Goal: Transaction & Acquisition: Book appointment/travel/reservation

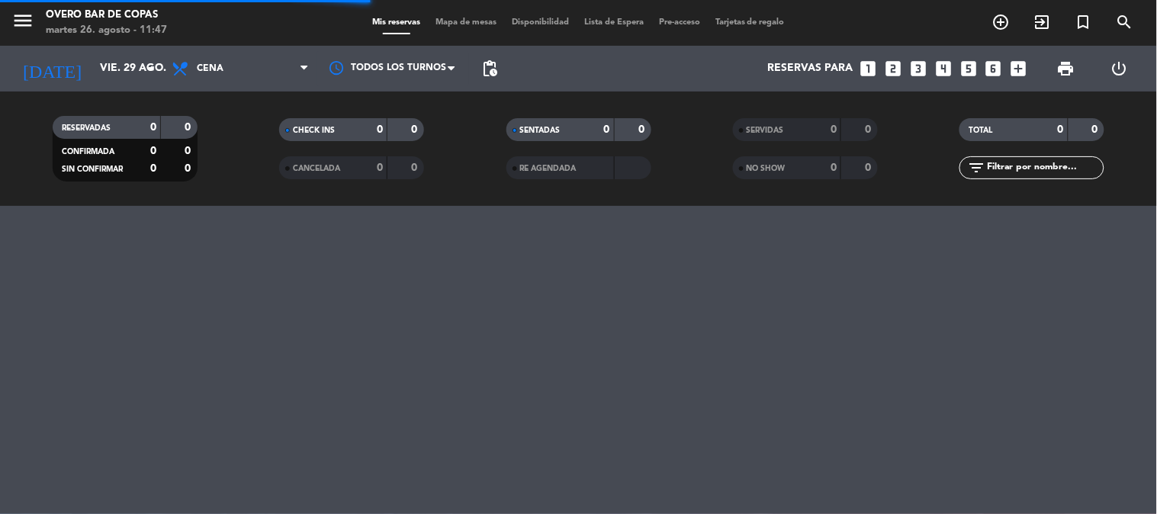
click at [469, 24] on span "Mapa de mesas" at bounding box center [466, 22] width 76 height 8
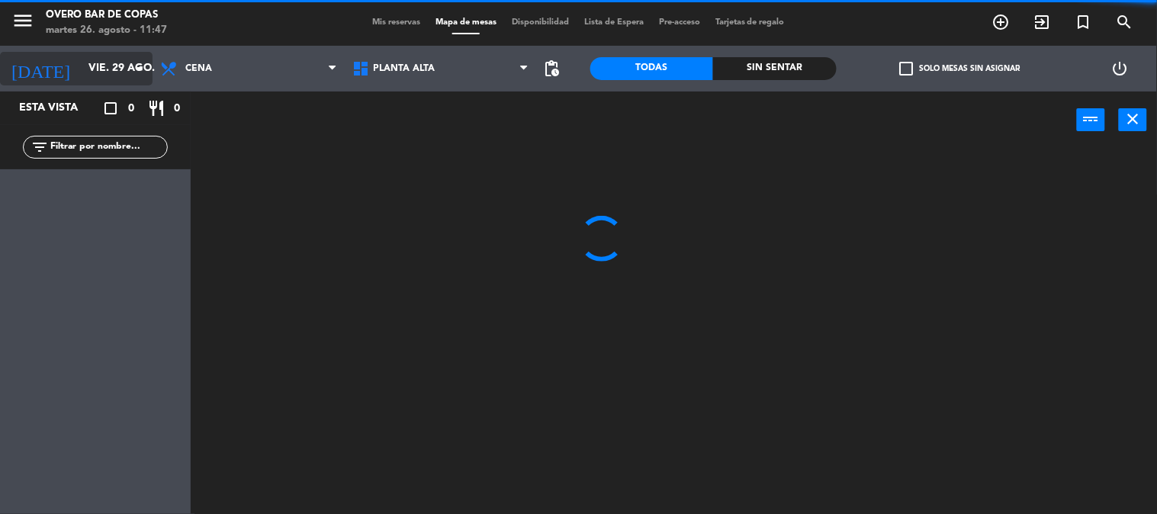
click at [136, 72] on icon "arrow_drop_down" at bounding box center [139, 68] width 18 height 18
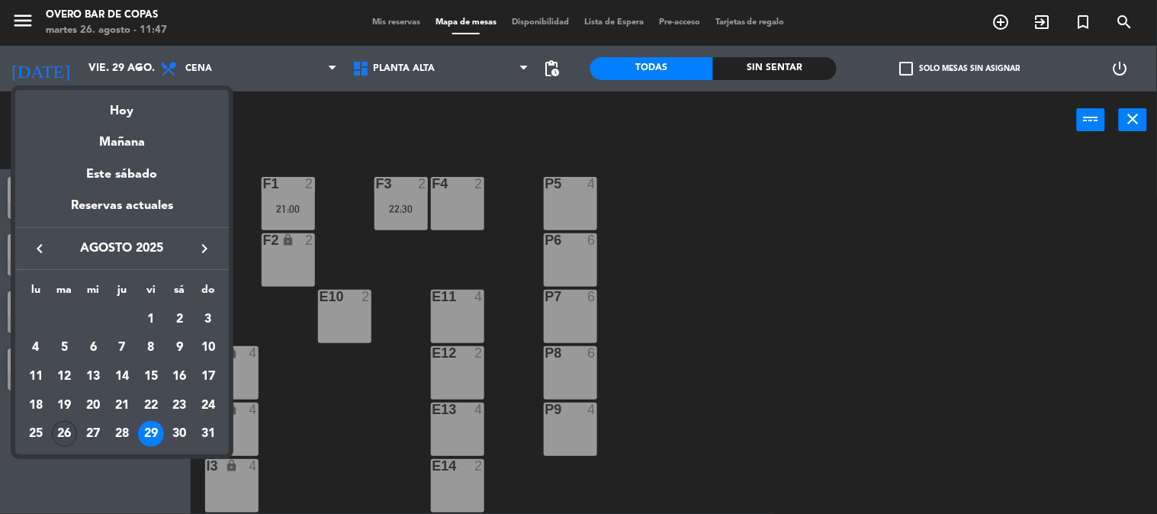
click at [62, 429] on div "26" at bounding box center [65, 434] width 26 height 26
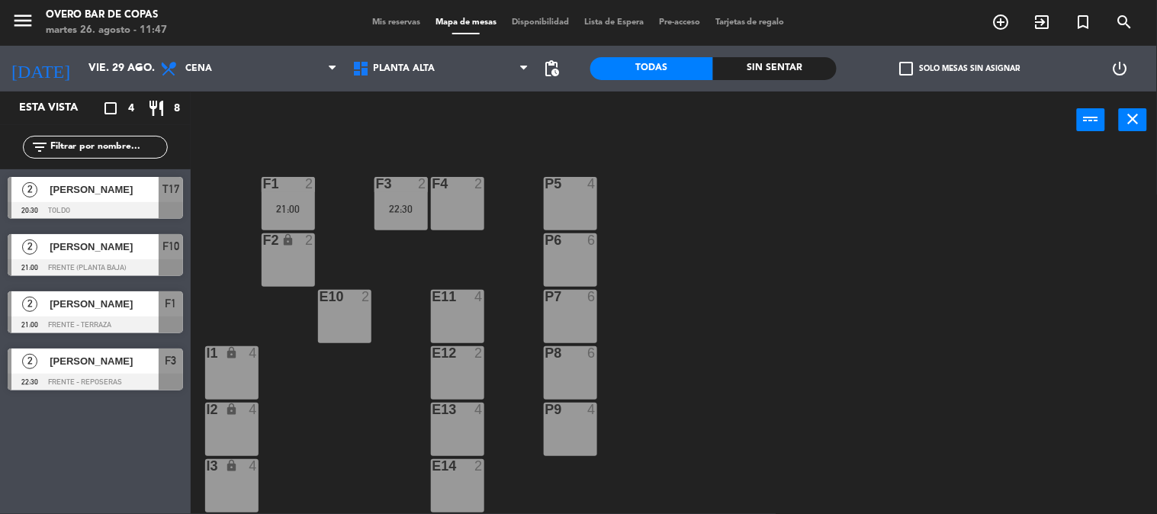
type input "[DATE]"
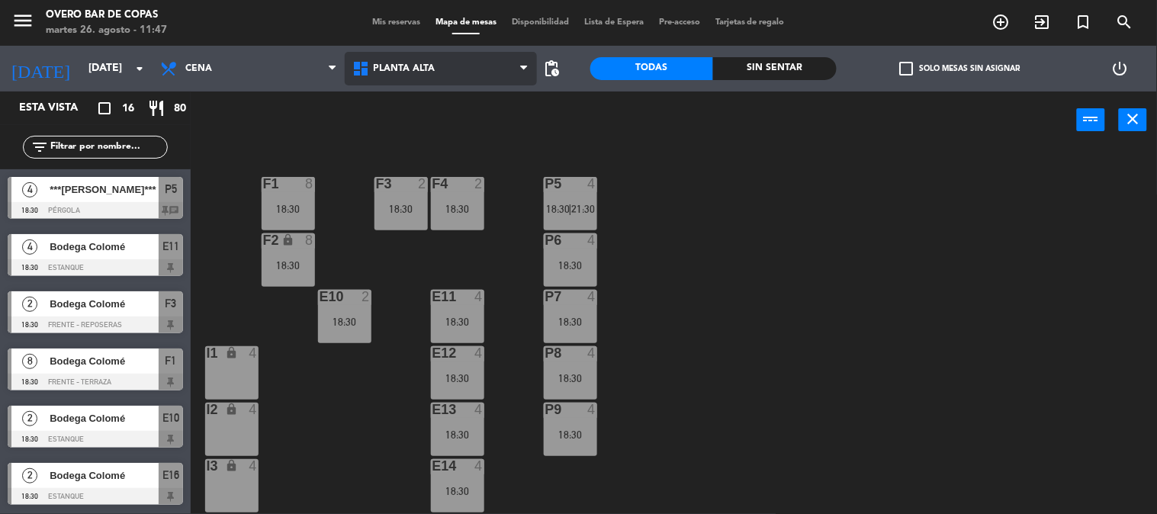
click at [446, 77] on span "Planta Alta" at bounding box center [441, 69] width 192 height 34
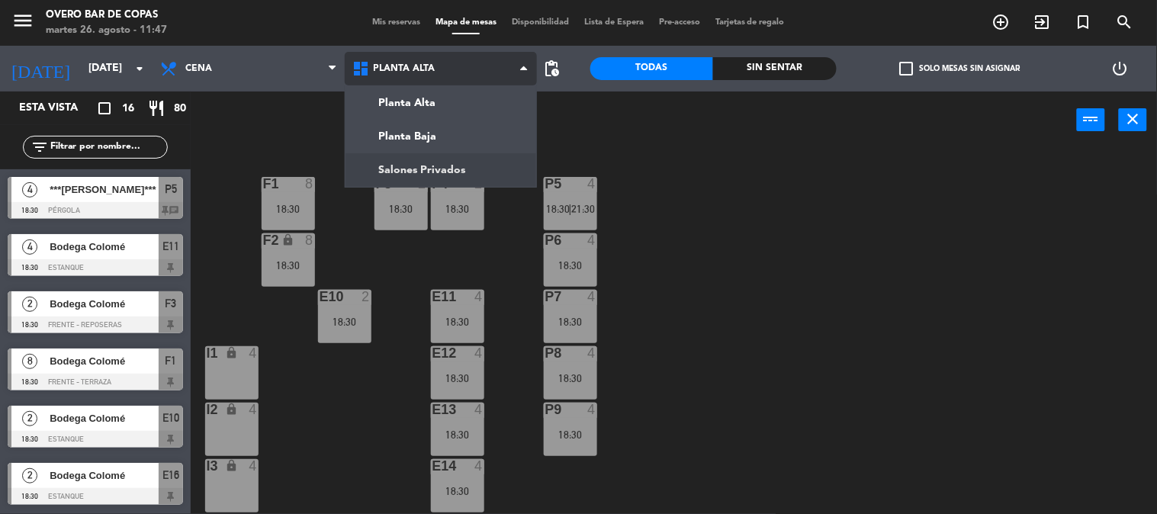
click at [453, 165] on ng-component "menu Overo Bar de Copas [DATE] 26. agosto - 11:47 Mis reservas Mapa de mesas Di…" at bounding box center [578, 257] width 1157 height 515
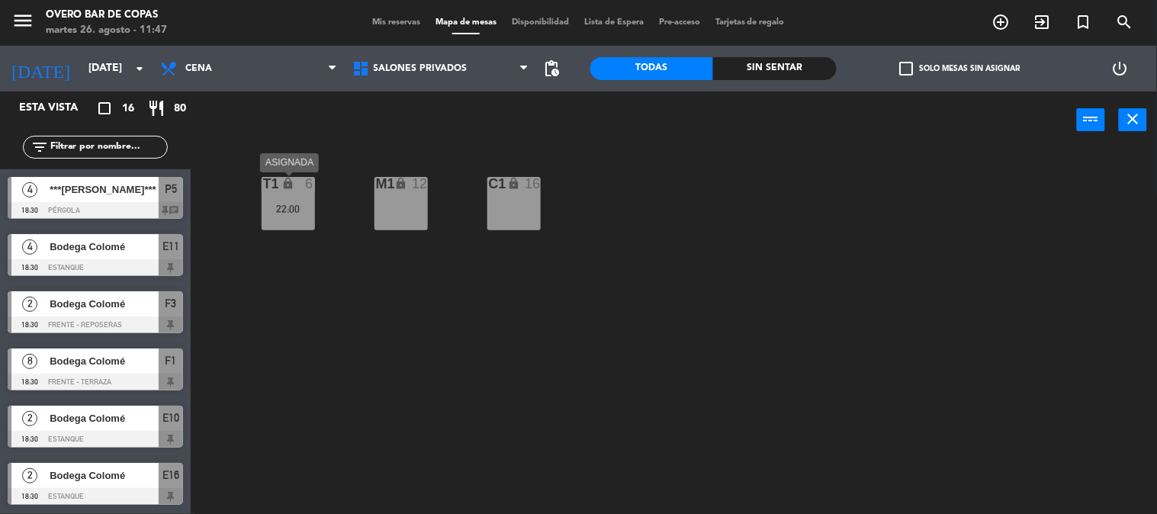
click at [279, 197] on div "T1 lock 6 22:00" at bounding box center [288, 203] width 53 height 53
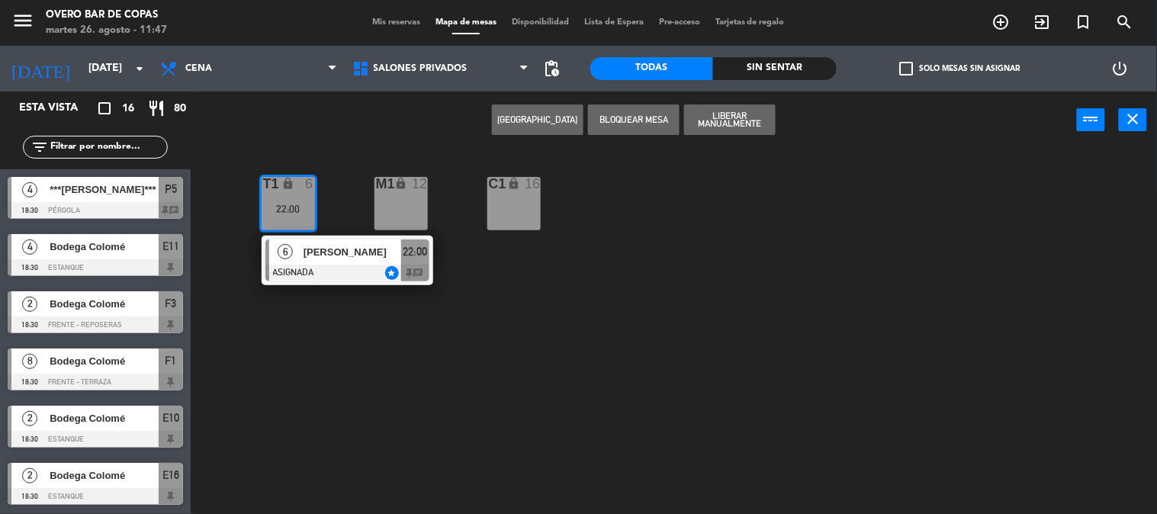
click at [316, 254] on span "[PERSON_NAME]" at bounding box center [353, 252] width 98 height 16
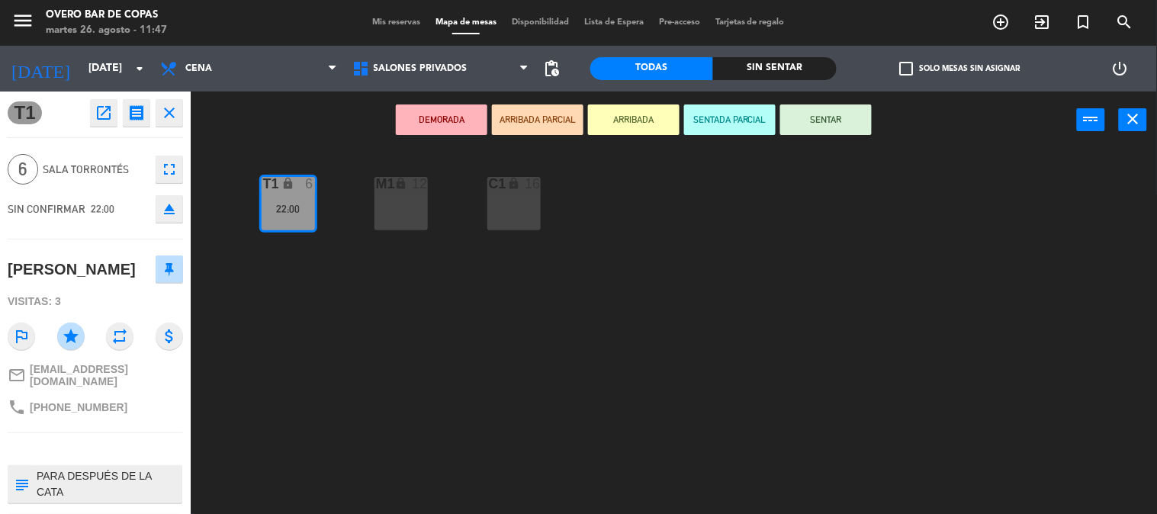
click at [162, 169] on icon "fullscreen" at bounding box center [169, 169] width 18 height 18
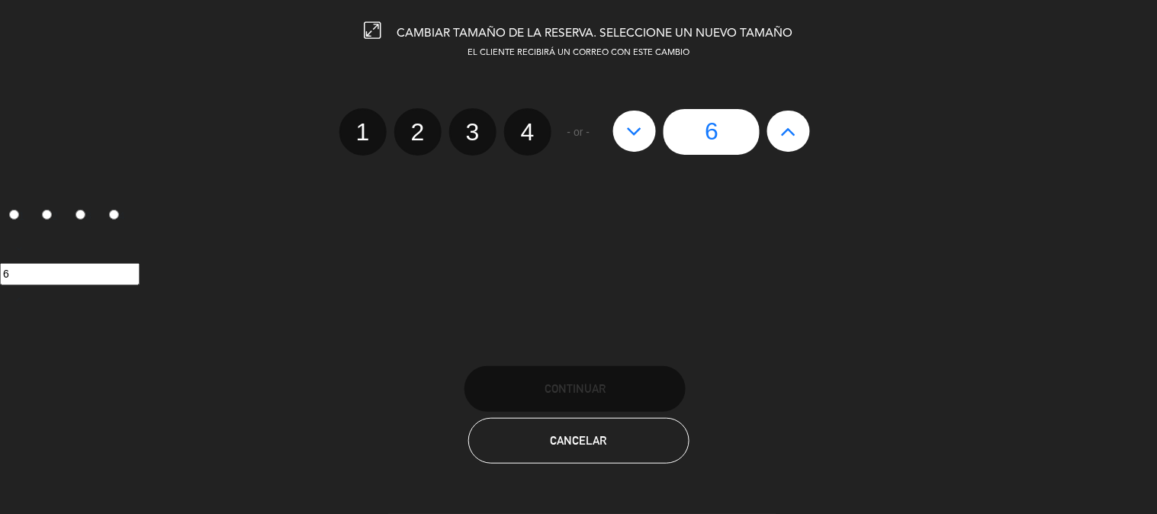
click at [790, 146] on button at bounding box center [788, 131] width 43 height 41
type input "7"
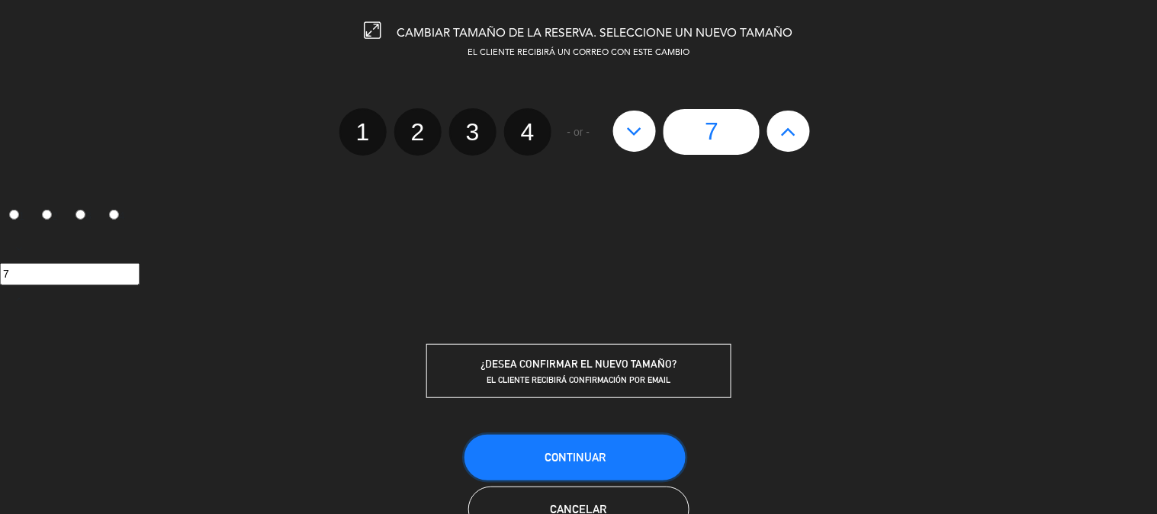
click at [575, 445] on button "Continuar" at bounding box center [574, 458] width 221 height 46
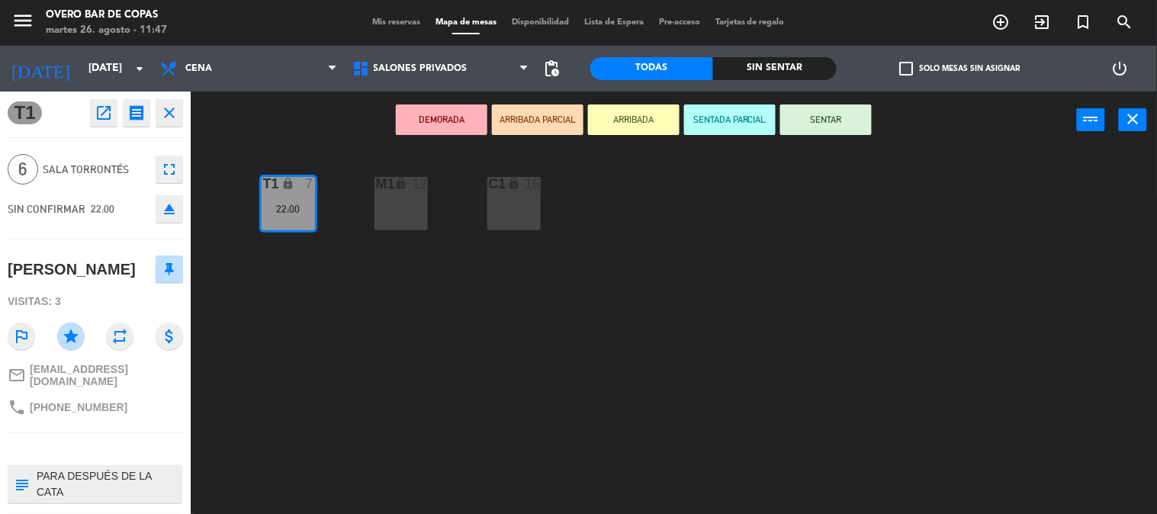
click at [458, 414] on div "T1 lock 7 22:00 M1 lock 12 C1 lock 16" at bounding box center [679, 331] width 955 height 365
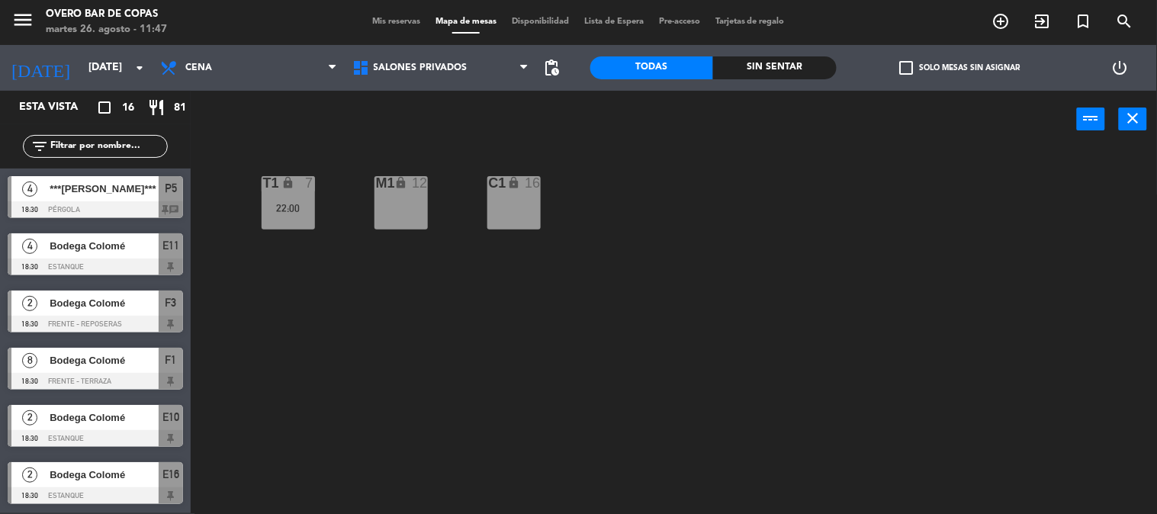
scroll to position [155, 0]
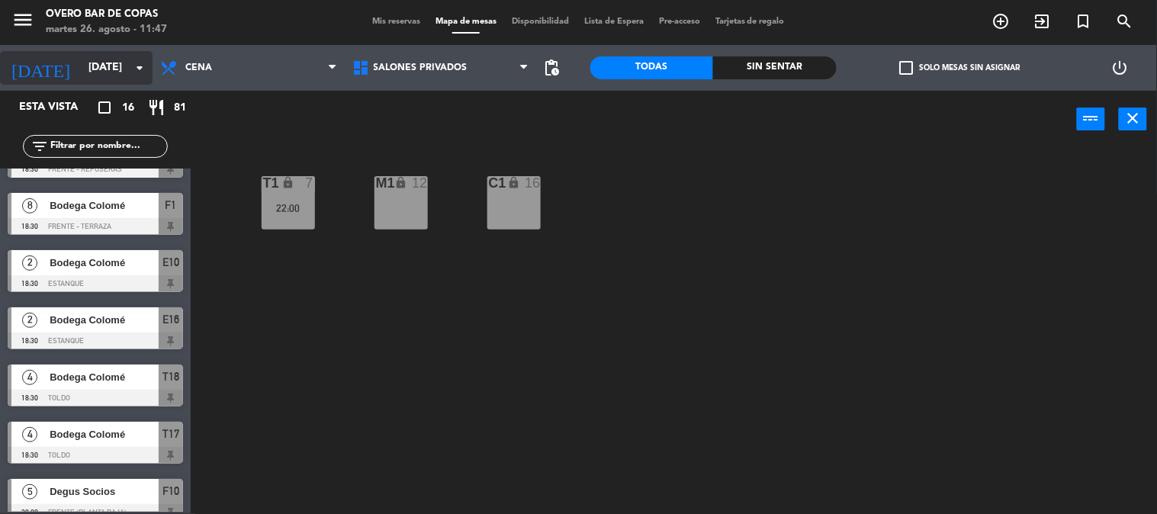
click at [132, 73] on icon "arrow_drop_down" at bounding box center [139, 68] width 18 height 18
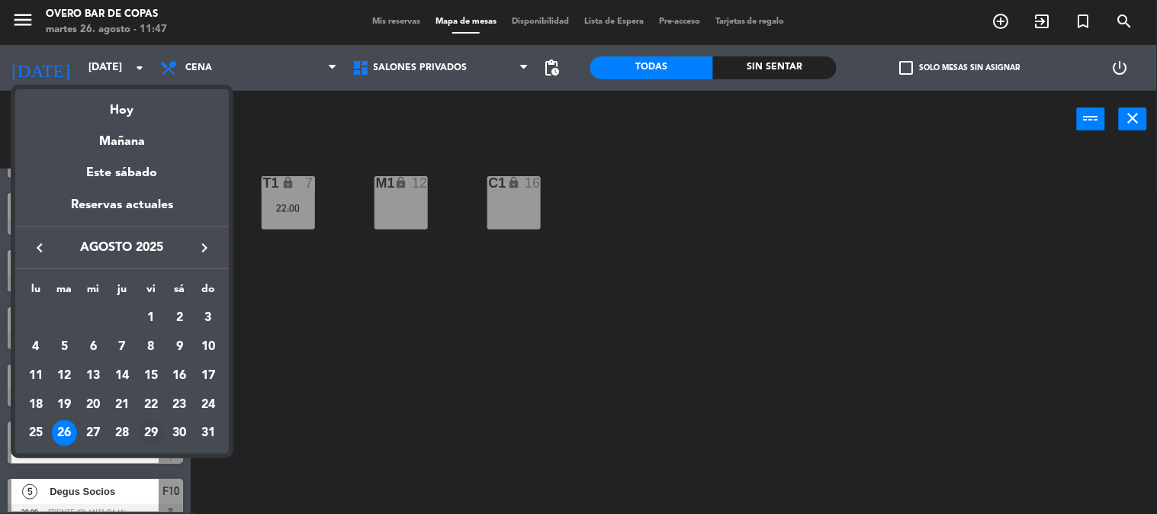
click at [148, 431] on div "29" at bounding box center [151, 433] width 26 height 26
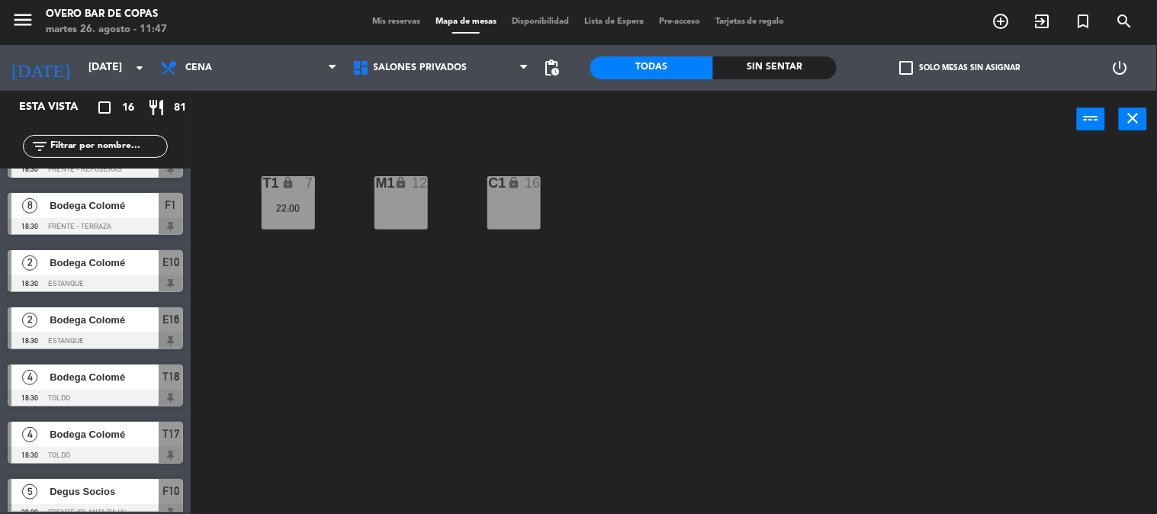
type input "vie. 29 ago."
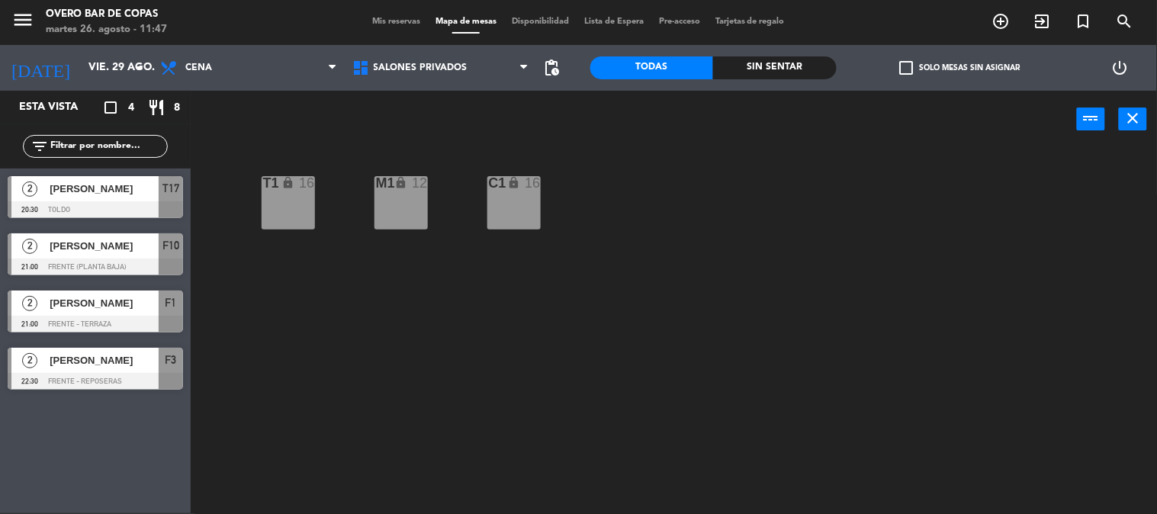
scroll to position [0, 0]
click at [294, 221] on div "T1 lock 16" at bounding box center [288, 202] width 53 height 53
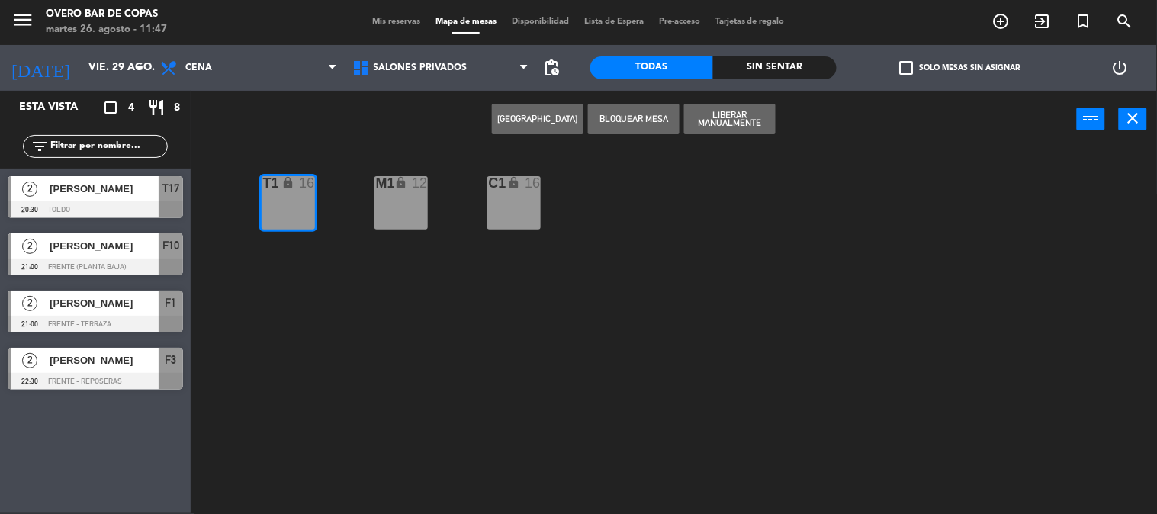
click at [516, 123] on button "[GEOGRAPHIC_DATA]" at bounding box center [538, 119] width 92 height 31
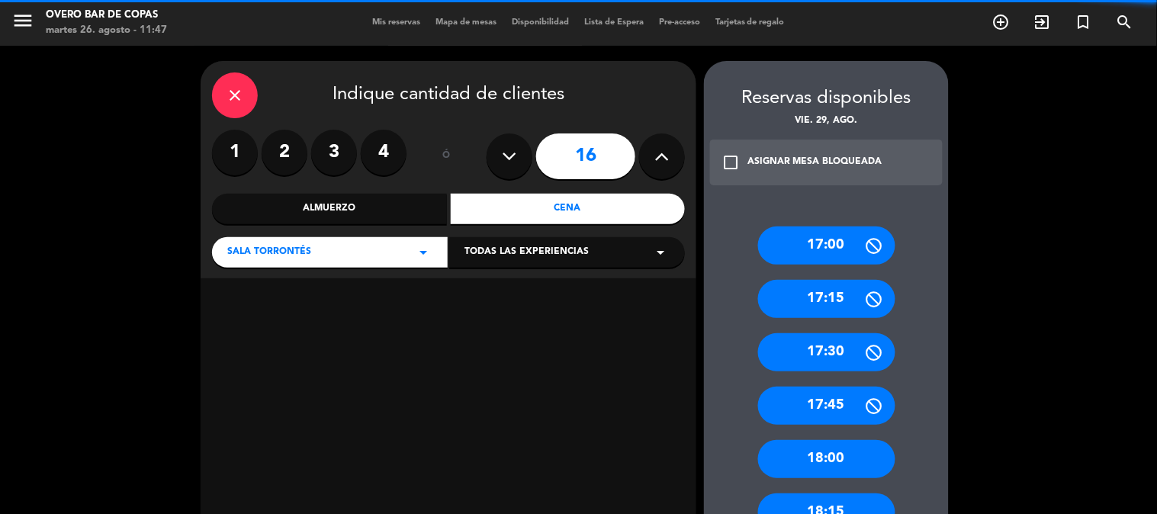
click at [512, 148] on icon at bounding box center [510, 156] width 14 height 23
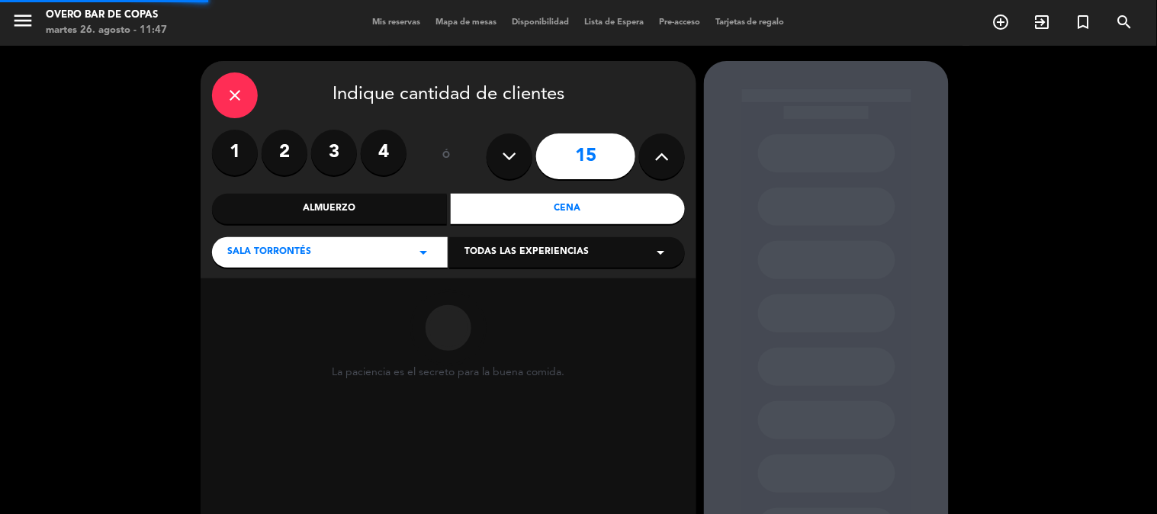
click at [512, 148] on icon at bounding box center [510, 156] width 14 height 23
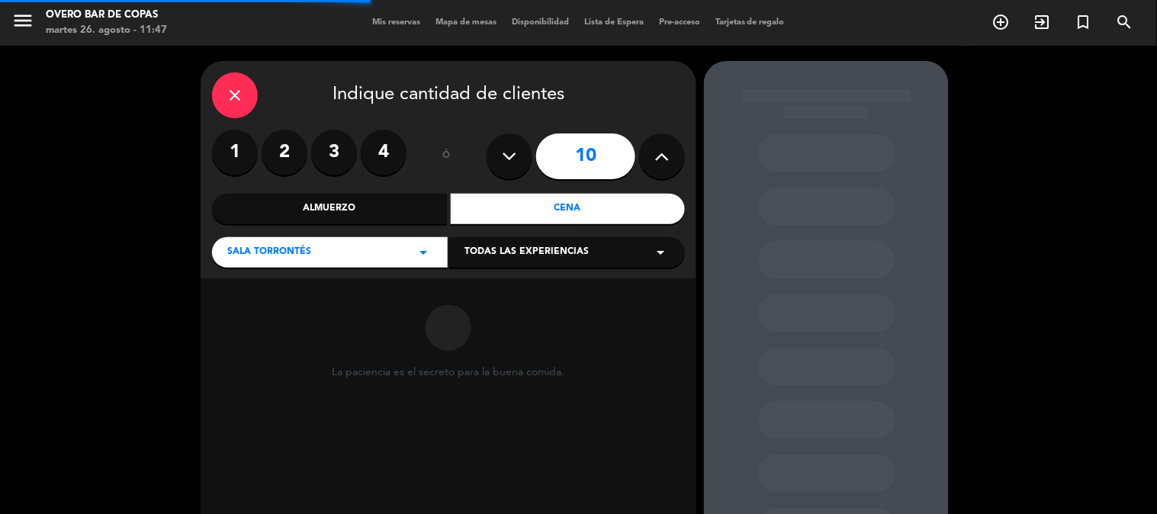
click at [512, 148] on icon at bounding box center [510, 156] width 14 height 23
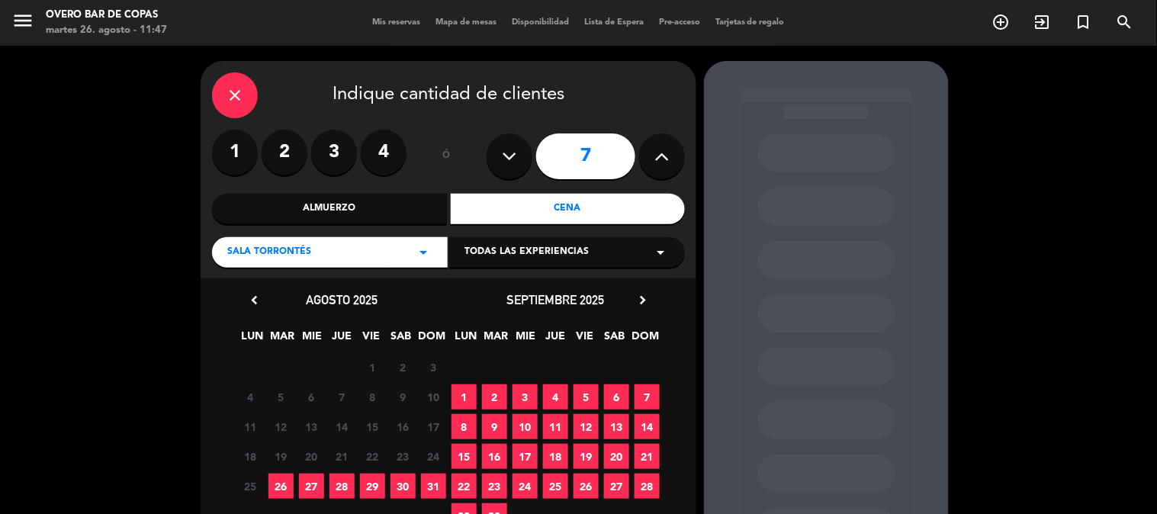
click at [653, 153] on button at bounding box center [662, 156] width 46 height 46
type input "8"
click at [371, 480] on span "29" at bounding box center [372, 486] width 25 height 25
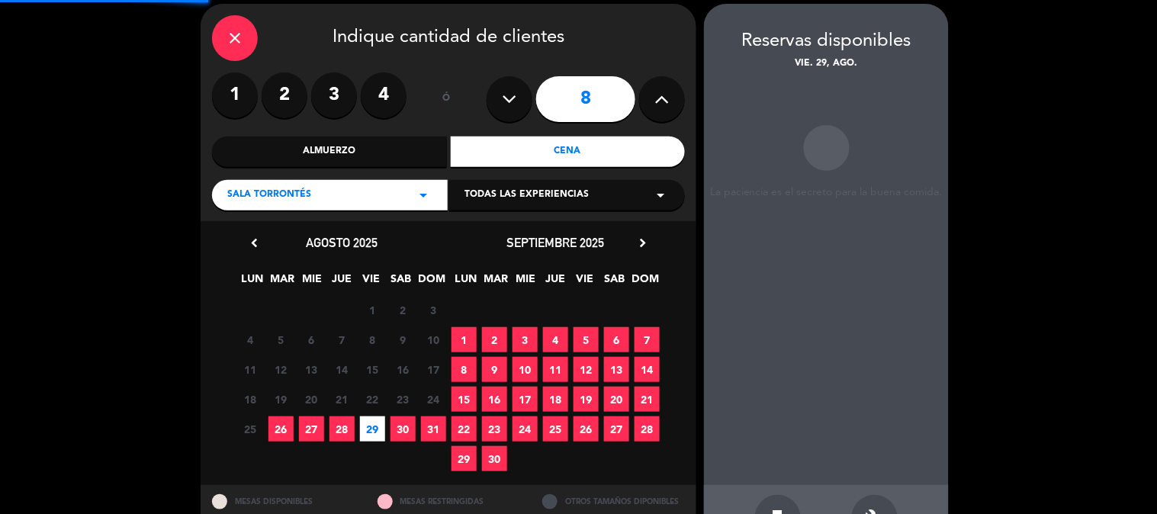
scroll to position [61, 0]
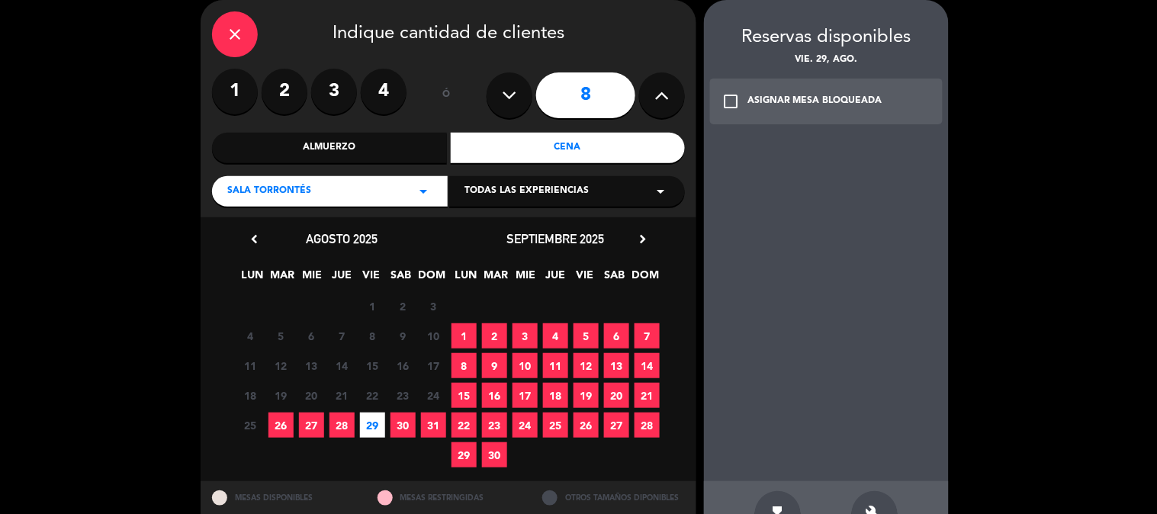
click at [866, 94] on div "ASIGNAR MESA BLOQUEADA" at bounding box center [814, 101] width 135 height 15
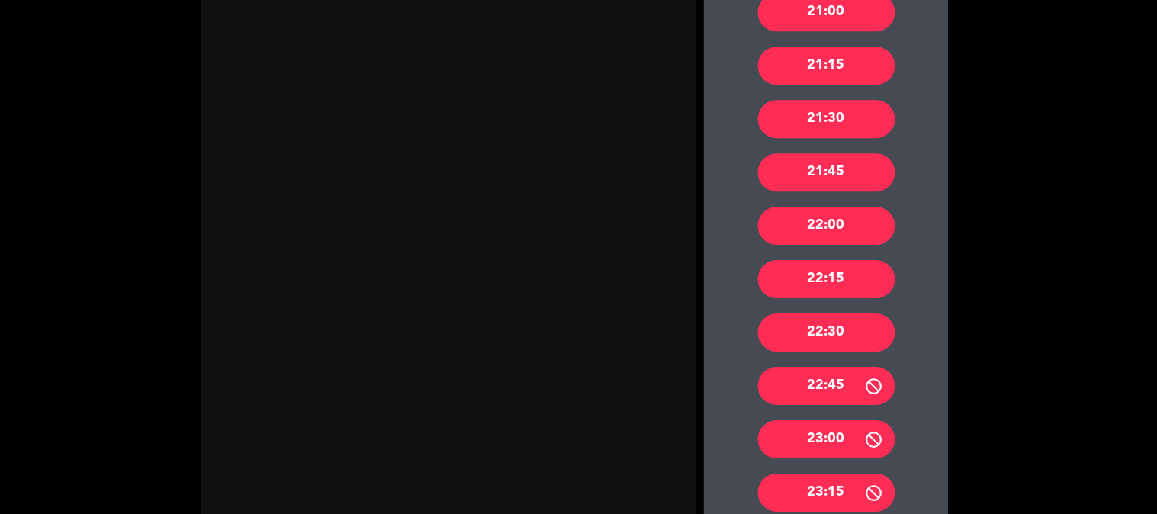
scroll to position [1086, 0]
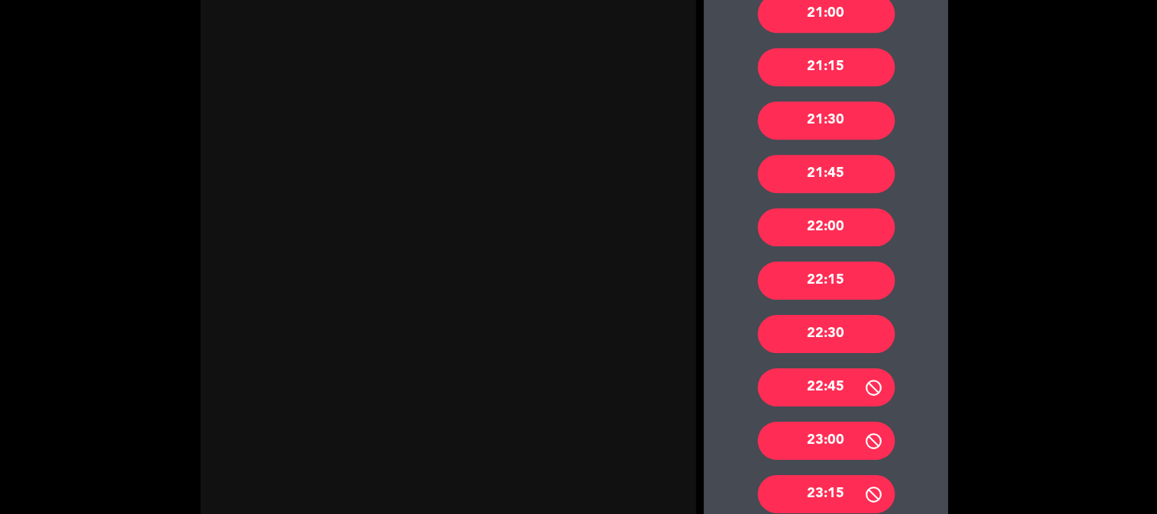
click at [856, 8] on div "21:00" at bounding box center [826, 14] width 137 height 38
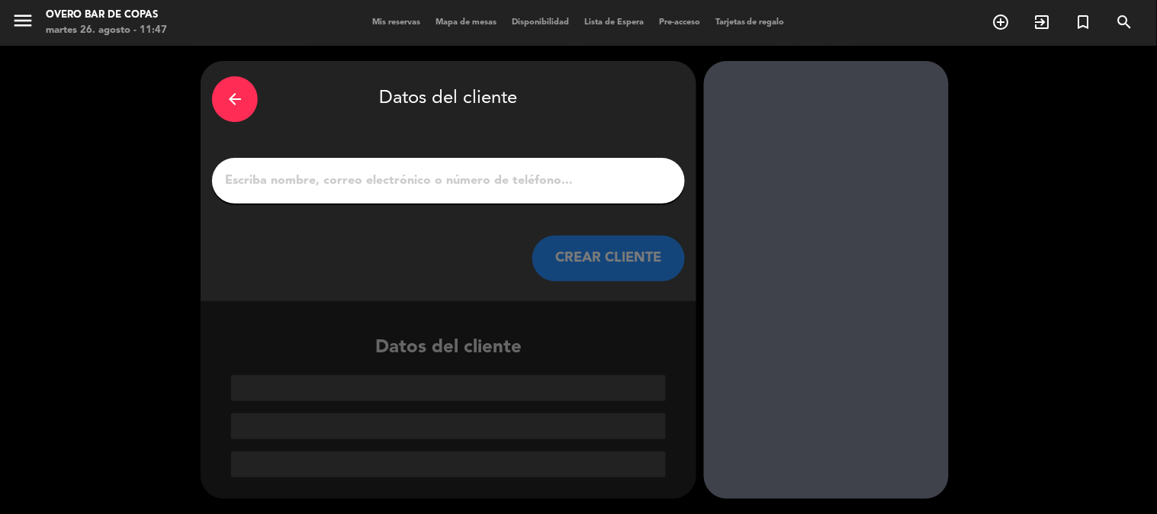
click at [566, 173] on input "1" at bounding box center [448, 180] width 450 height 21
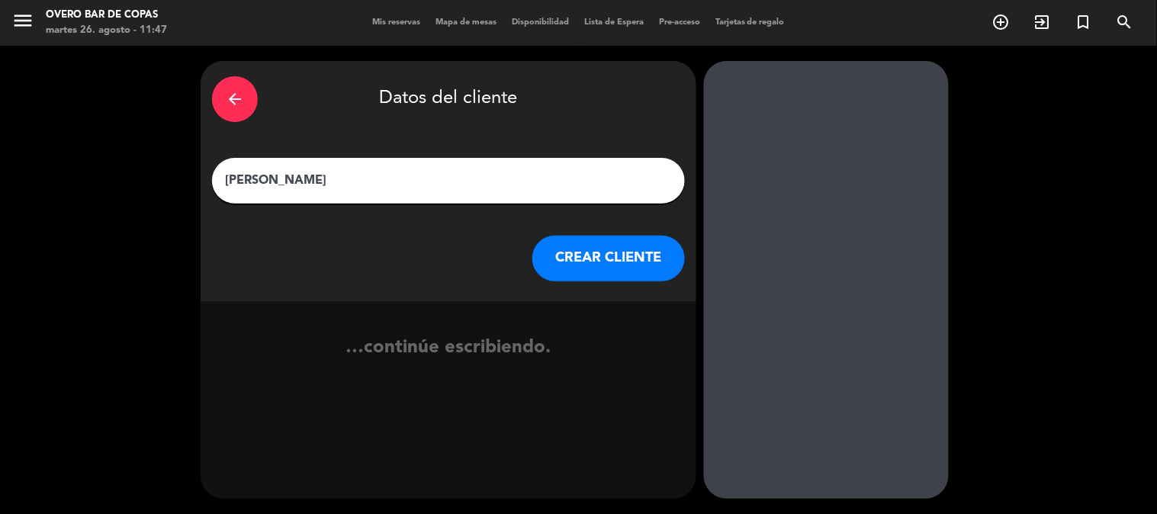
type input "[PERSON_NAME]"
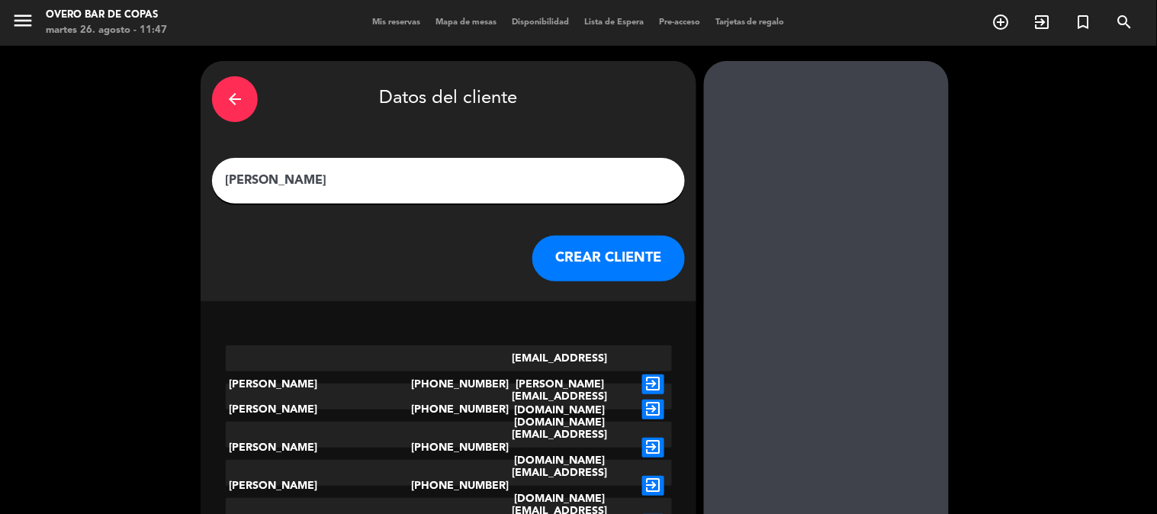
scroll to position [139, 0]
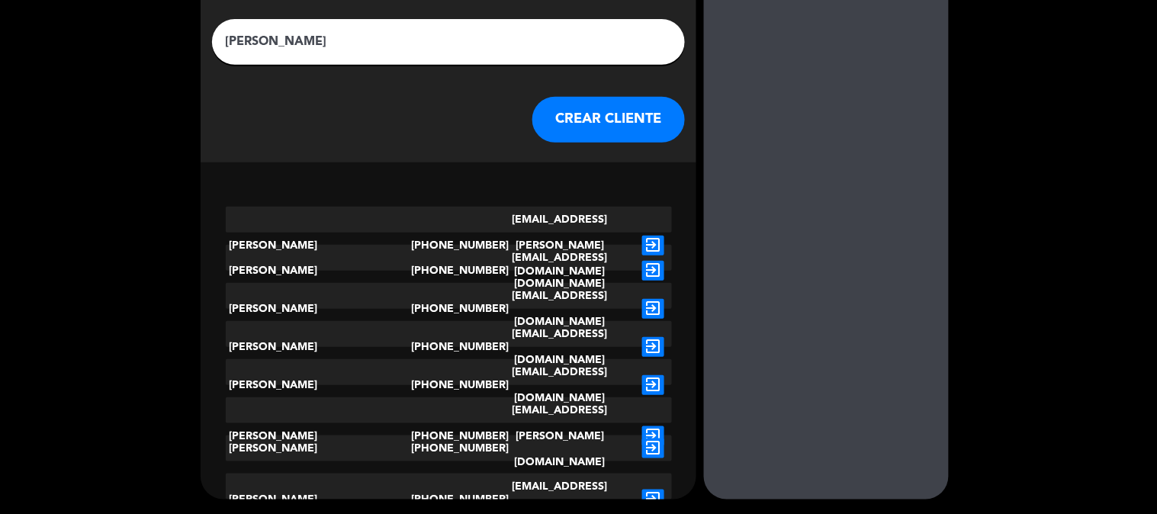
click at [652, 490] on icon "exit_to_app" at bounding box center [653, 500] width 22 height 20
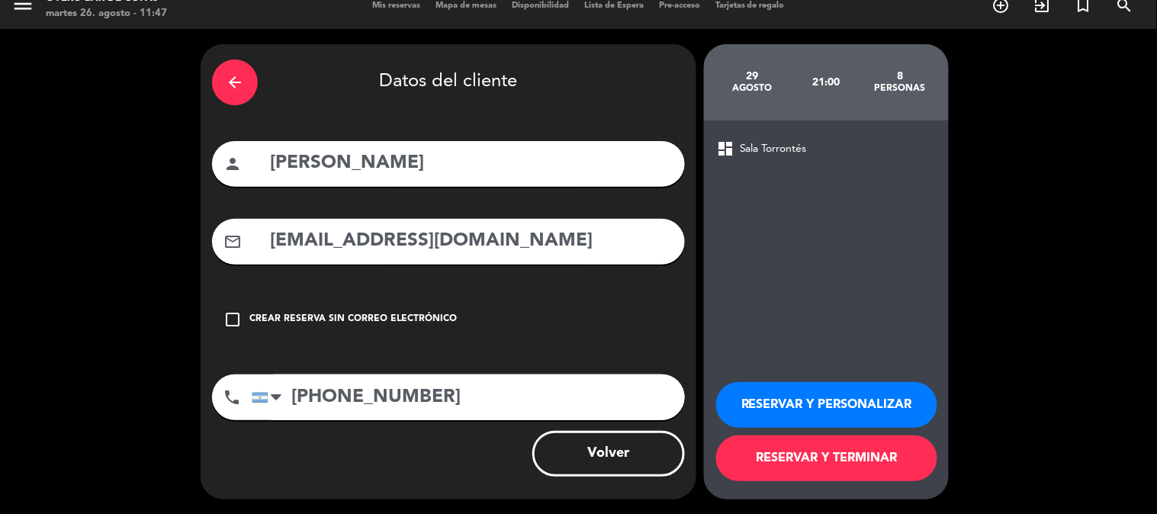
click at [761, 448] on button "RESERVAR Y TERMINAR" at bounding box center [826, 458] width 221 height 46
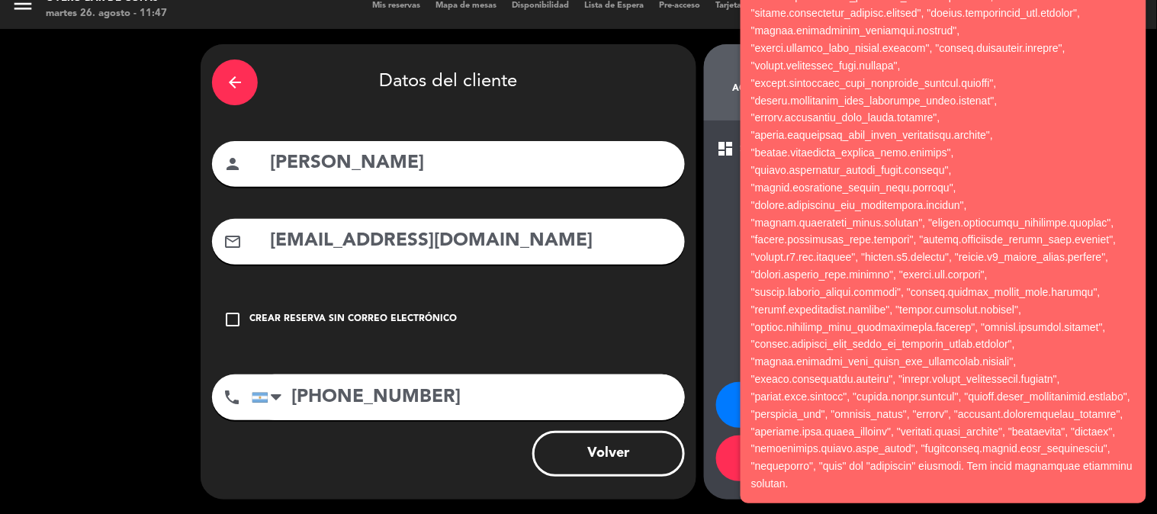
click at [233, 61] on div "arrow_back" at bounding box center [235, 82] width 46 height 46
